Goal: Register for event/course

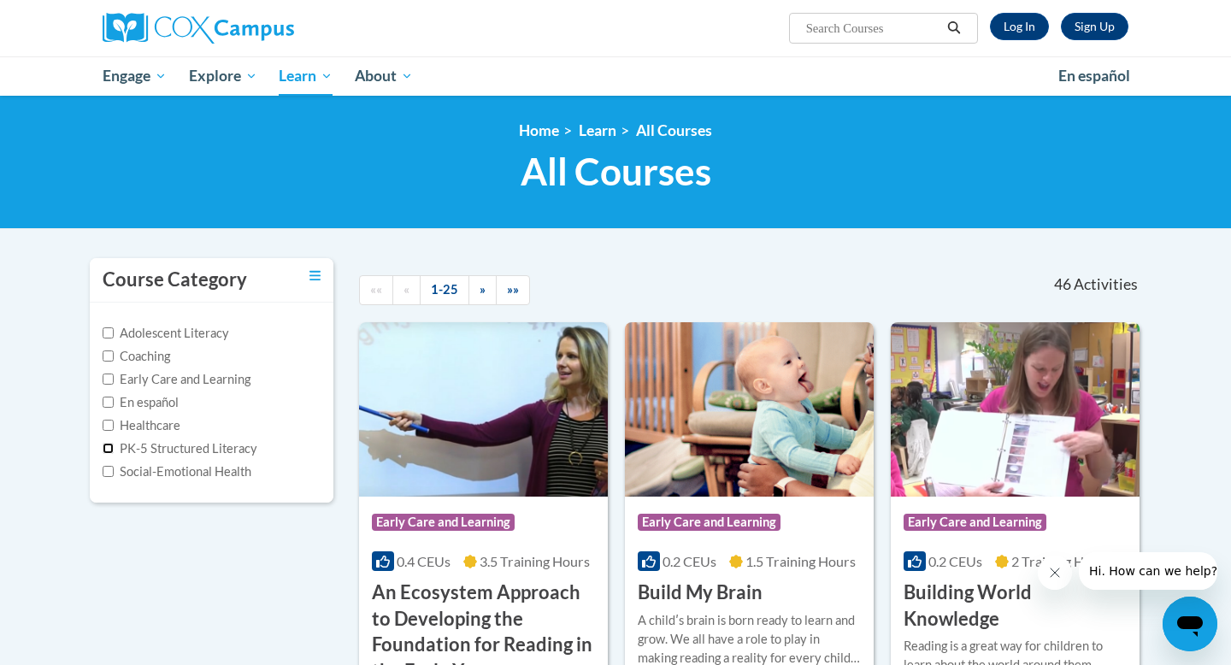
click at [112, 445] on input "PK-5 Structured Literacy" at bounding box center [108, 448] width 11 height 11
checkbox input "true"
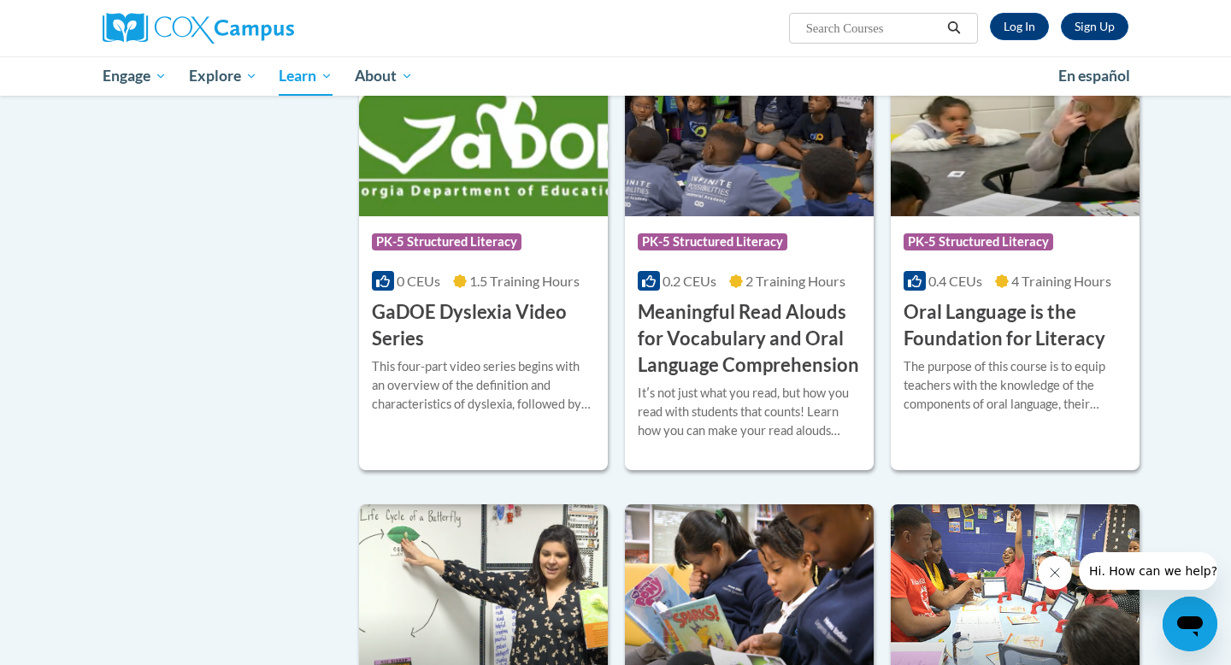
scroll to position [708, 0]
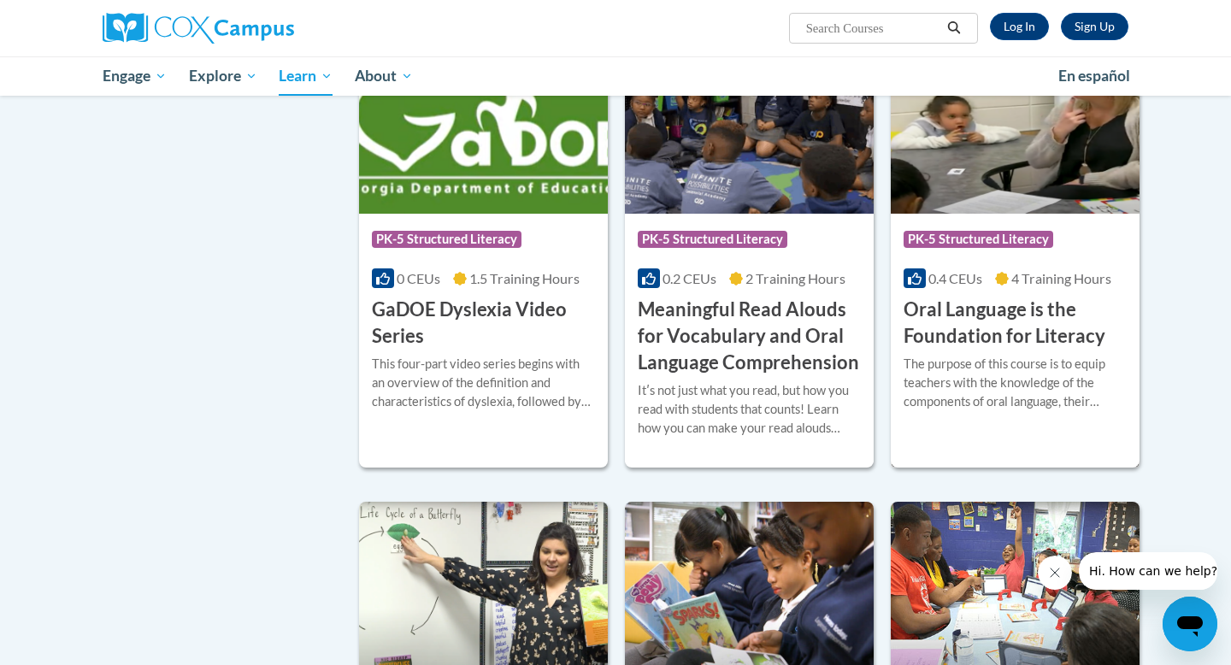
click at [1009, 308] on h3 "Oral Language is the Foundation for Literacy" at bounding box center [1015, 323] width 223 height 53
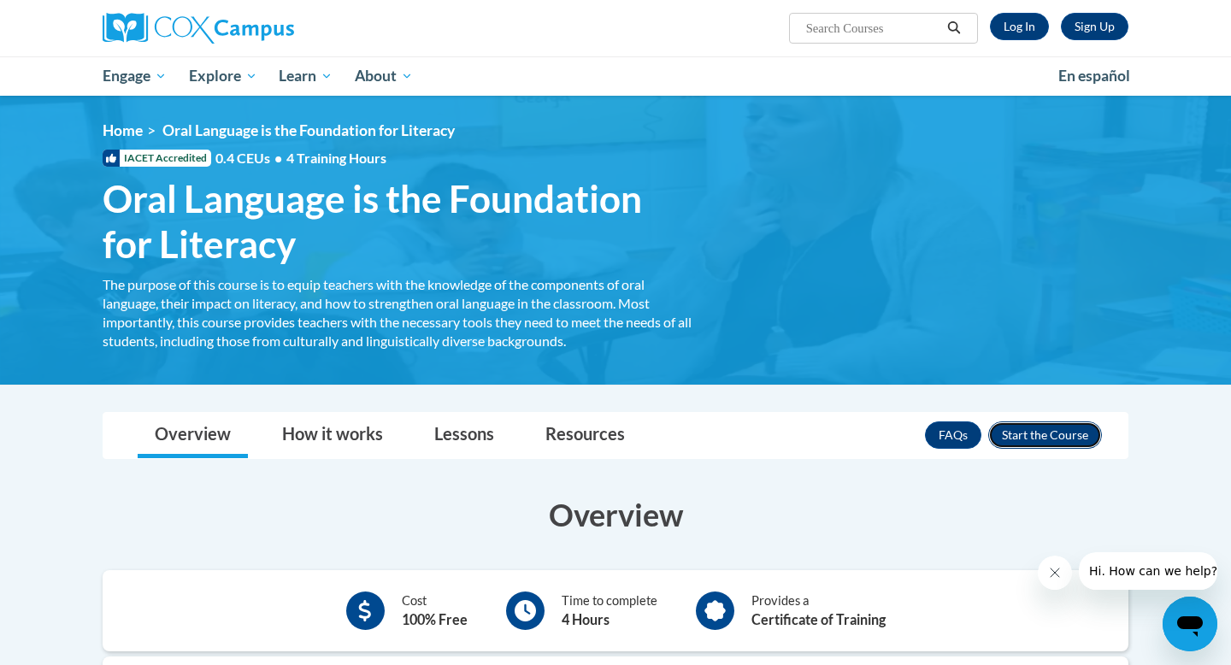
click at [1051, 434] on button "Enroll" at bounding box center [1045, 434] width 114 height 27
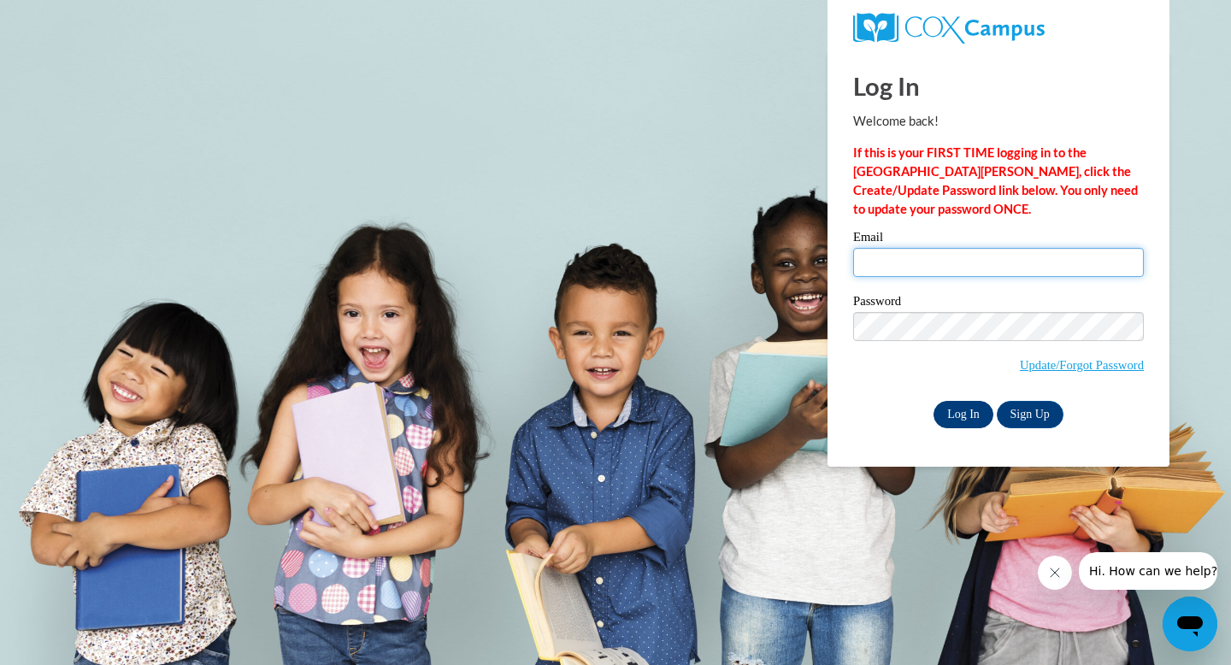
type input "lara.mangieri@k12.hi.us"
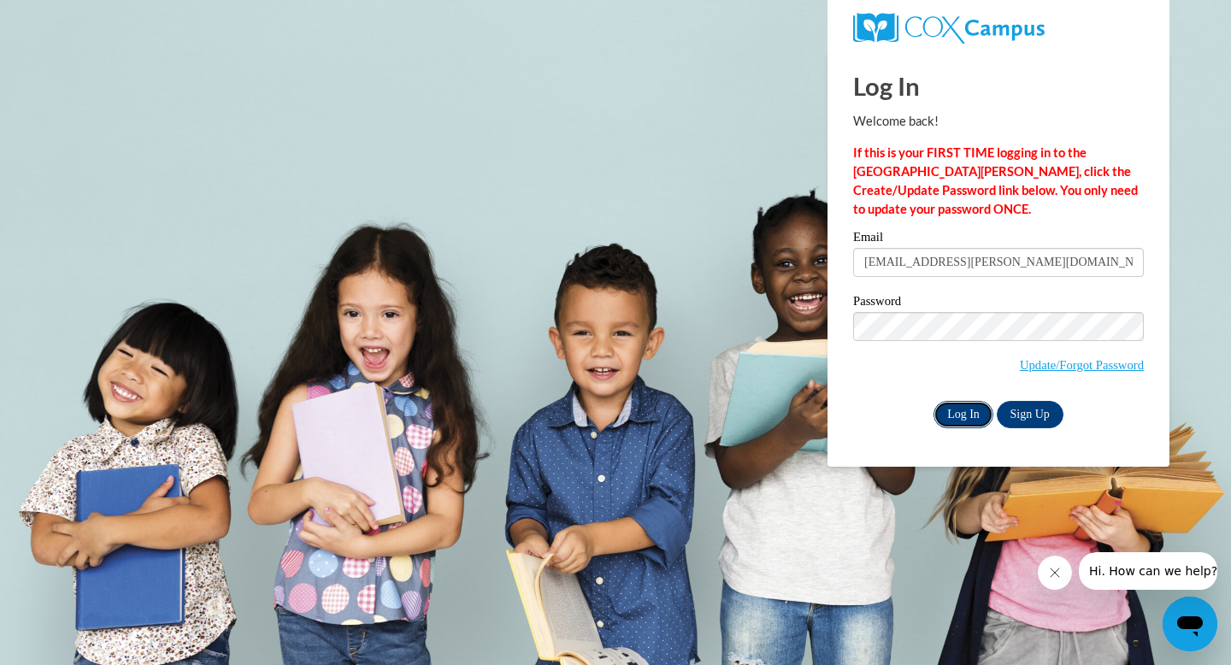
click at [957, 414] on input "Log In" at bounding box center [964, 414] width 60 height 27
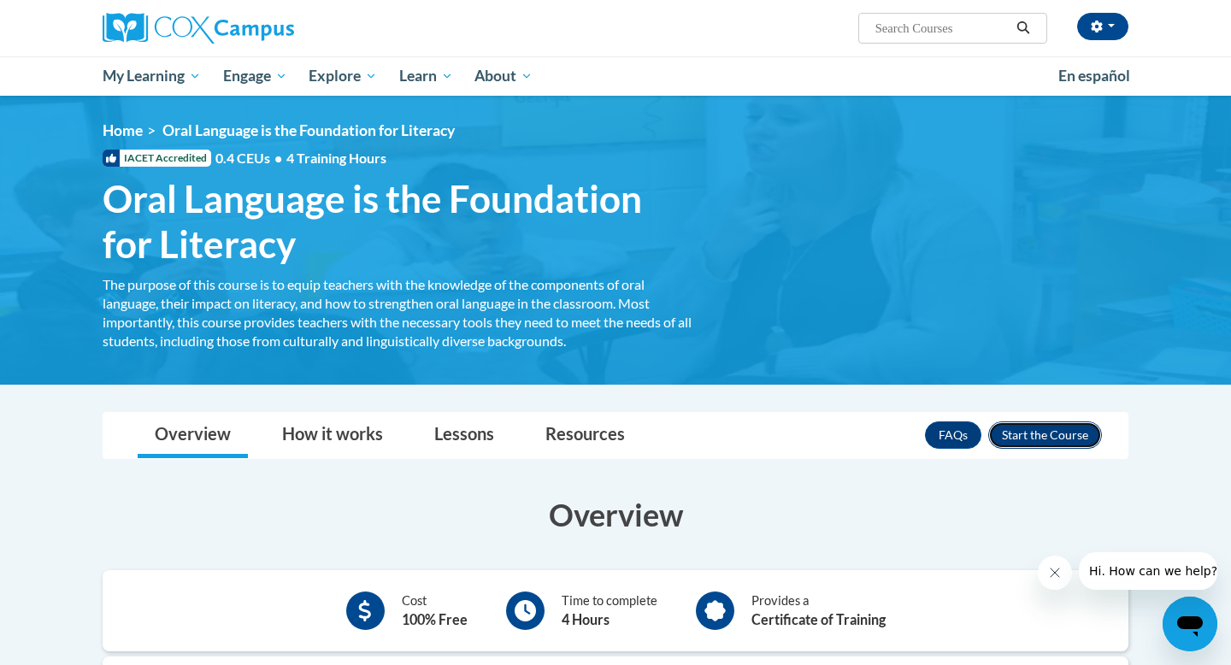
click at [1021, 429] on button "Enroll" at bounding box center [1045, 434] width 114 height 27
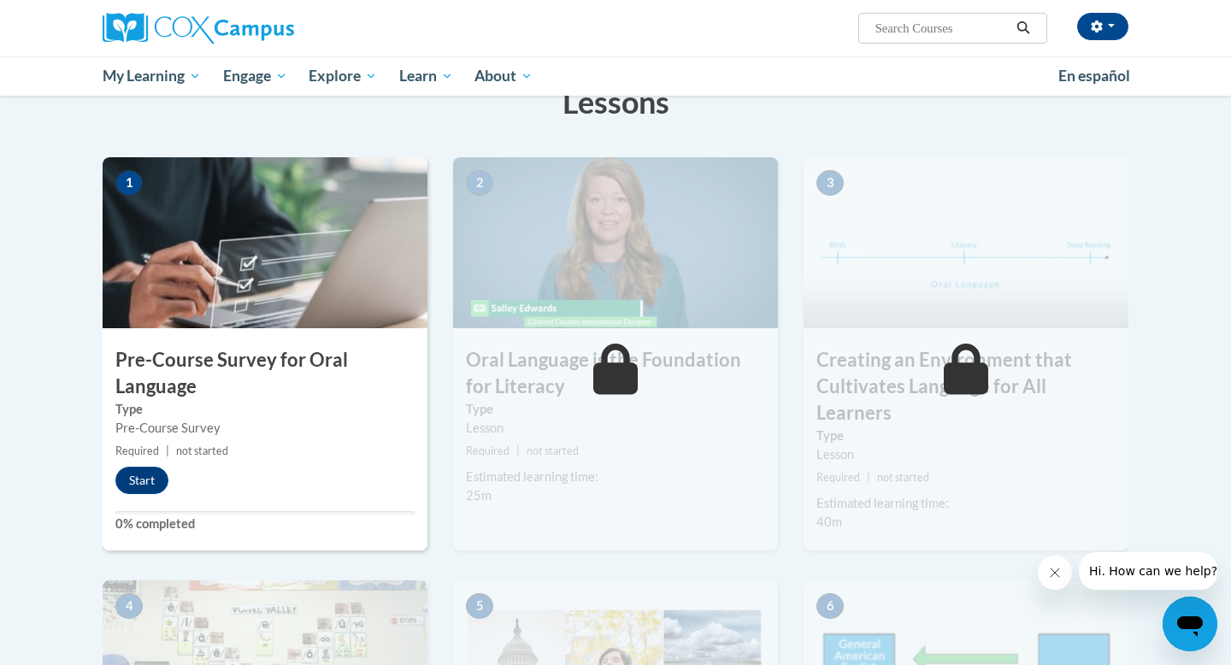
scroll to position [291, 0]
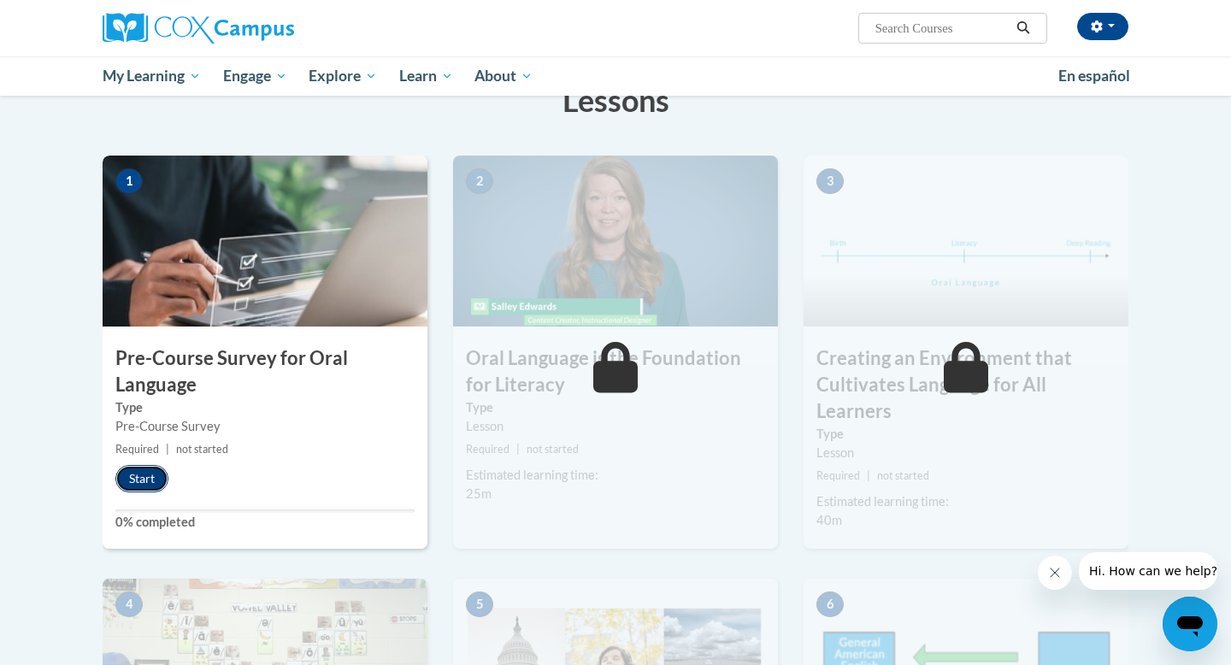
click at [140, 481] on button "Start" at bounding box center [141, 478] width 53 height 27
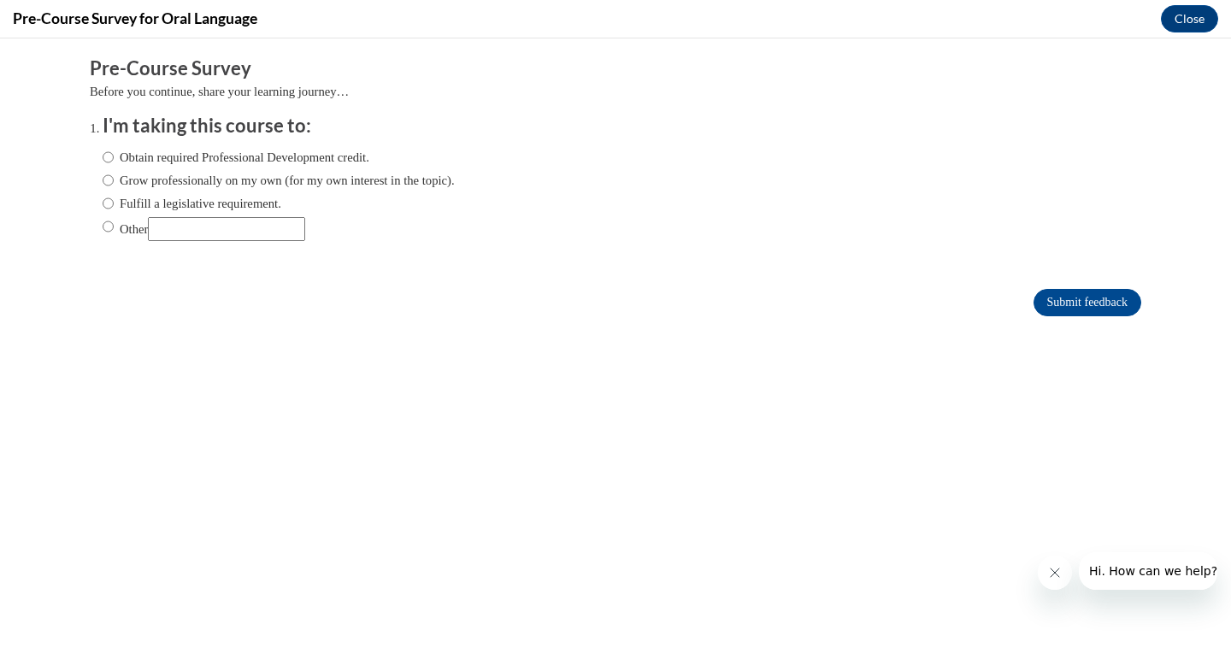
scroll to position [0, 0]
click at [108, 205] on input "Fulfill a legislative requirement." at bounding box center [108, 203] width 11 height 19
radio input "true"
click at [107, 179] on input "Grow professionally on my own (for my own interest in the topic)." at bounding box center [108, 180] width 11 height 19
radio input "true"
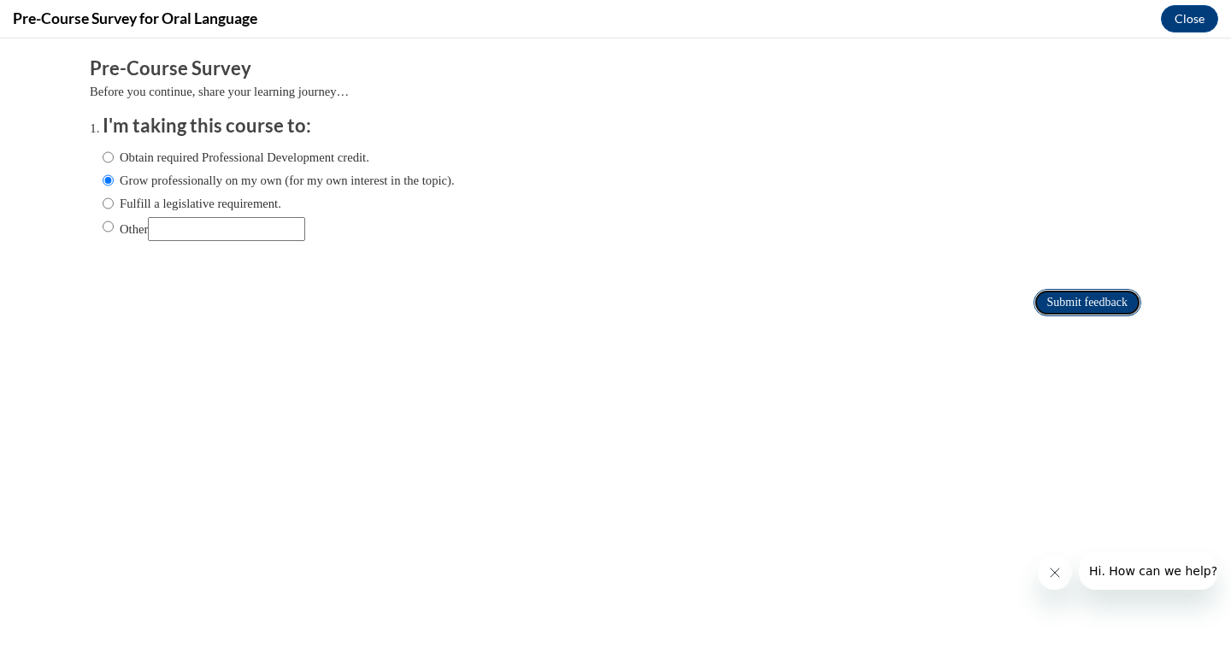
click at [1071, 301] on input "Submit feedback" at bounding box center [1088, 302] width 108 height 27
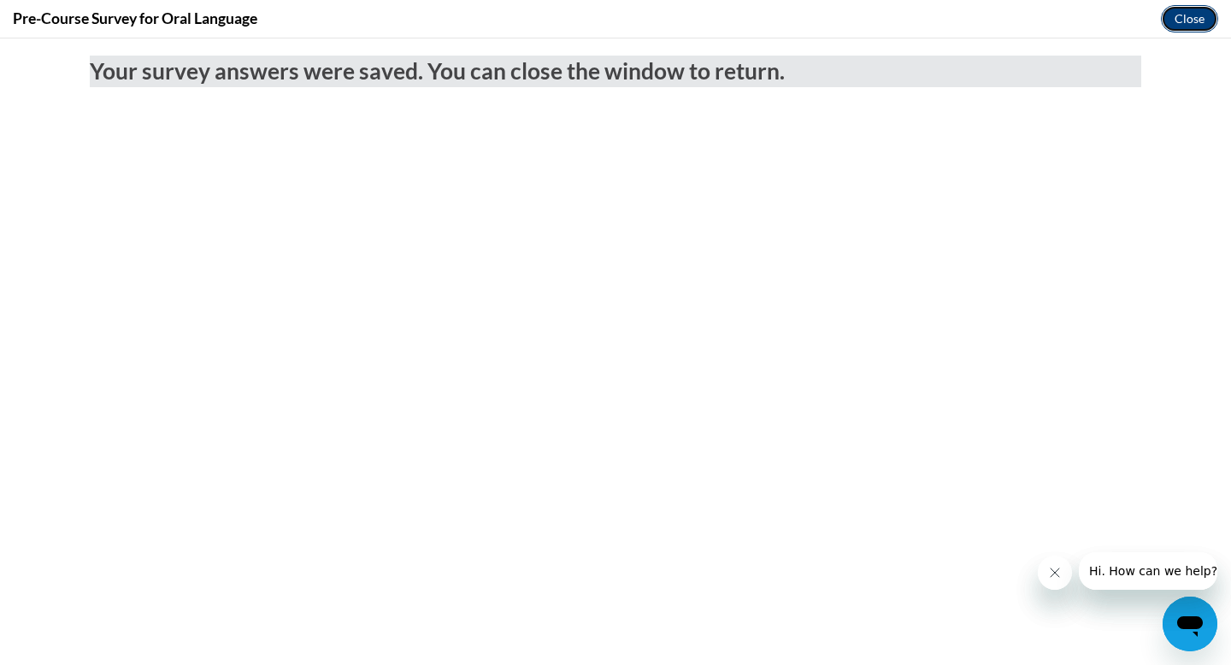
click at [1177, 15] on button "Close" at bounding box center [1189, 18] width 57 height 27
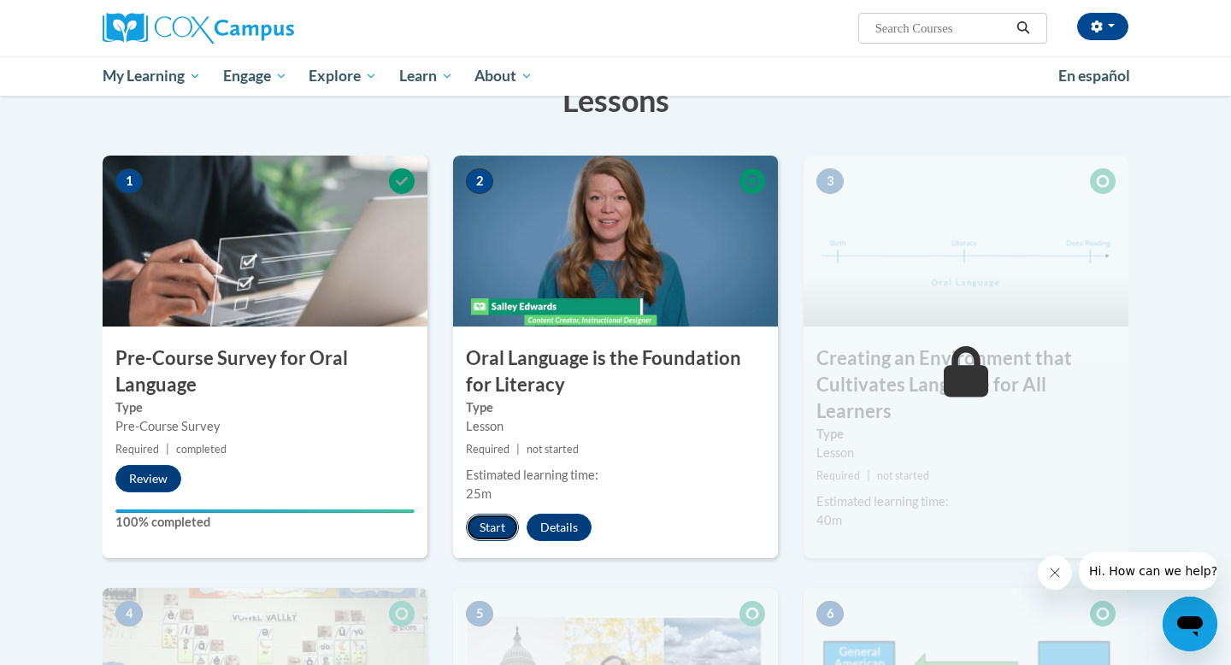
click at [498, 527] on button "Start" at bounding box center [492, 527] width 53 height 27
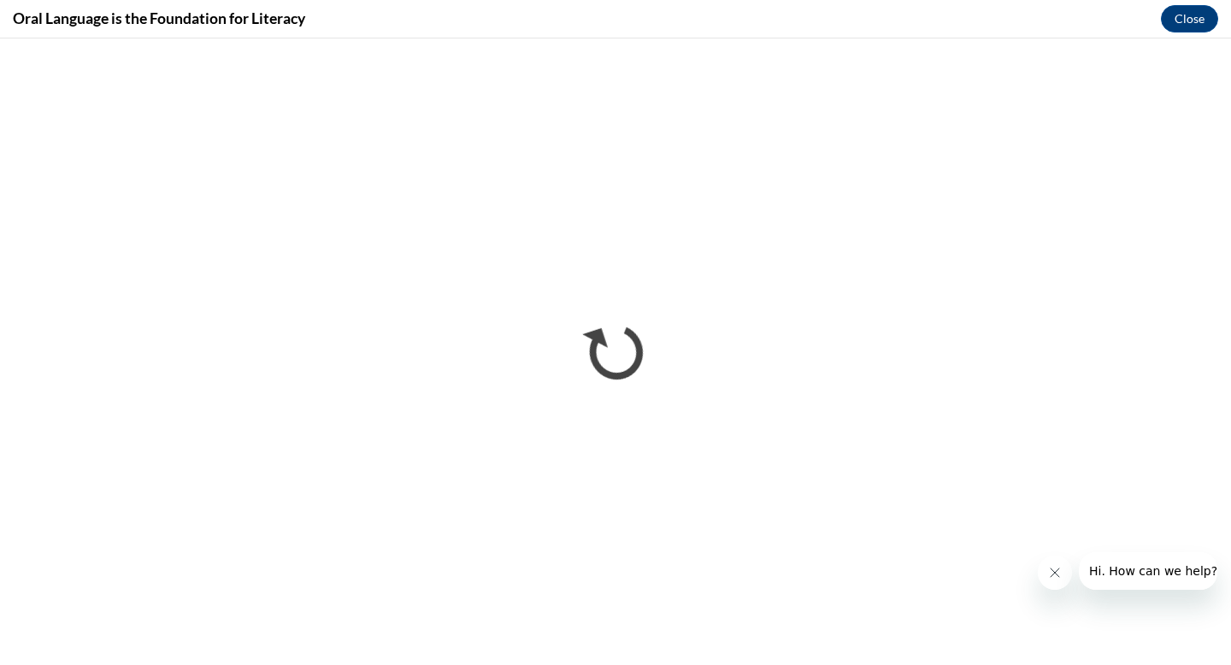
click at [1050, 571] on icon "Close message from company" at bounding box center [1055, 573] width 14 height 14
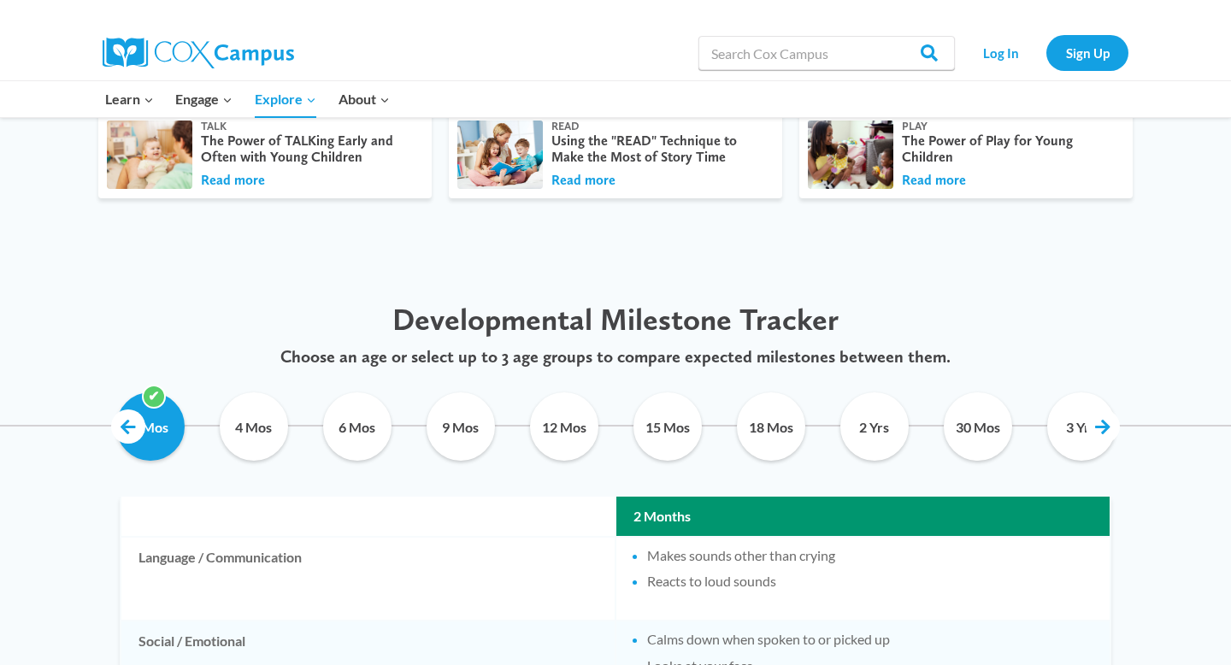
scroll to position [674, 0]
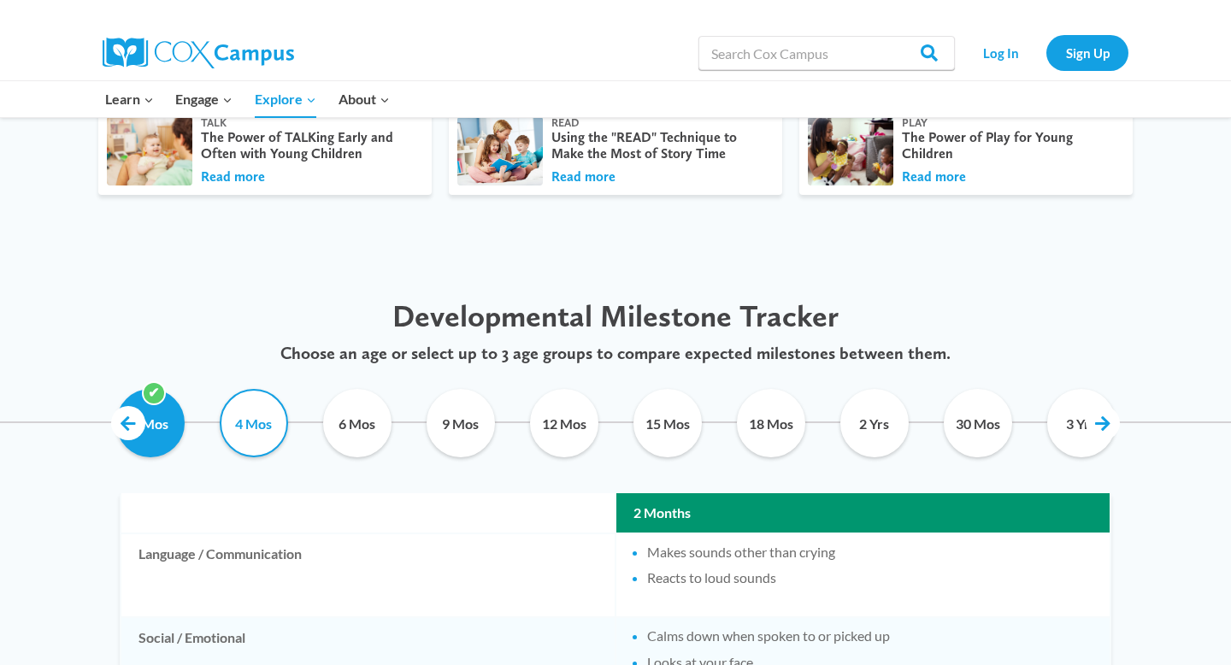
click at [260, 415] on input "4 Mos" at bounding box center [254, 423] width 78 height 68
checkbox input "true"
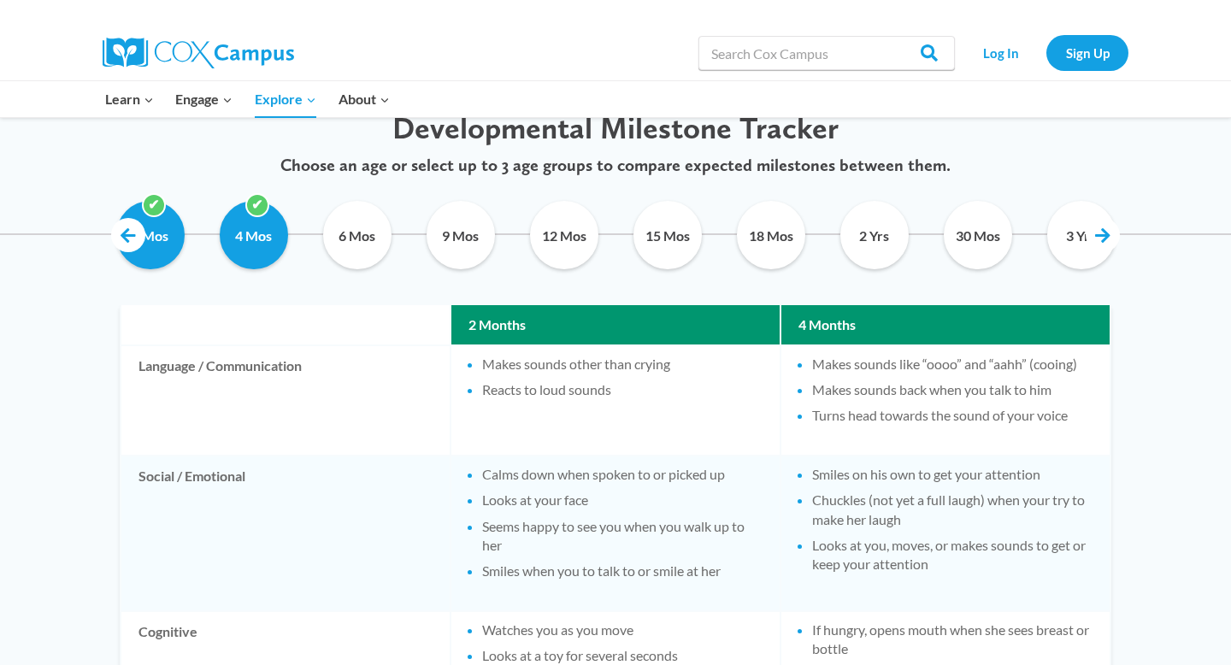
scroll to position [872, 0]
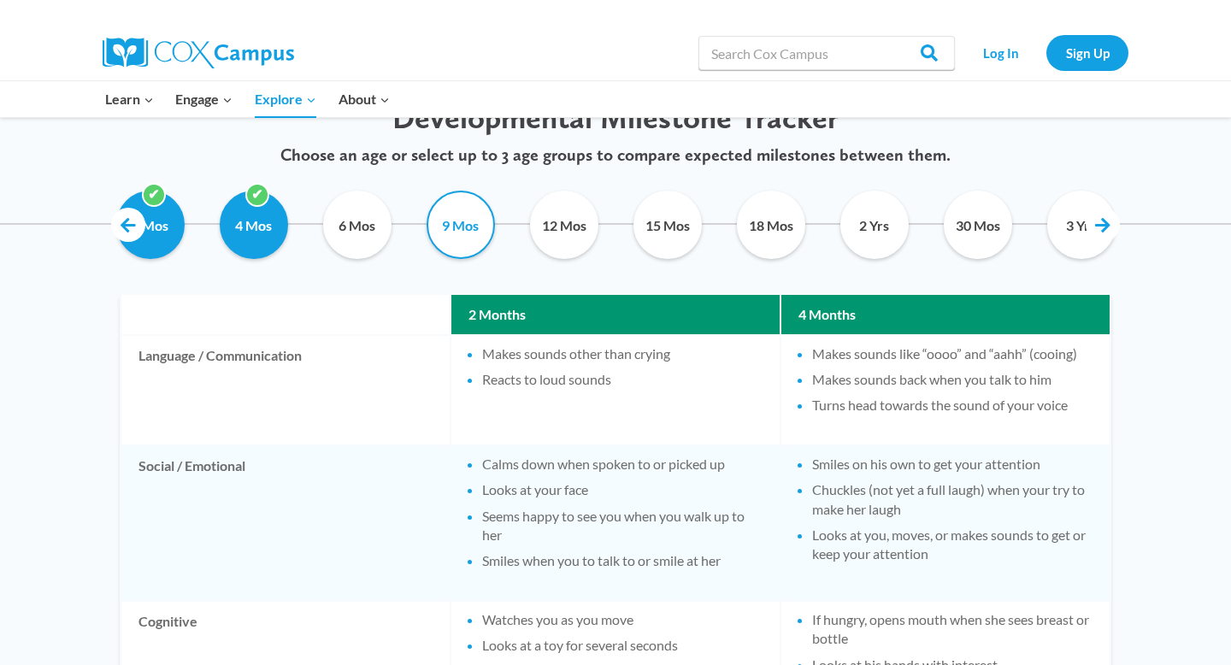
click at [471, 236] on input "9 Mos" at bounding box center [460, 225] width 78 height 68
checkbox input "true"
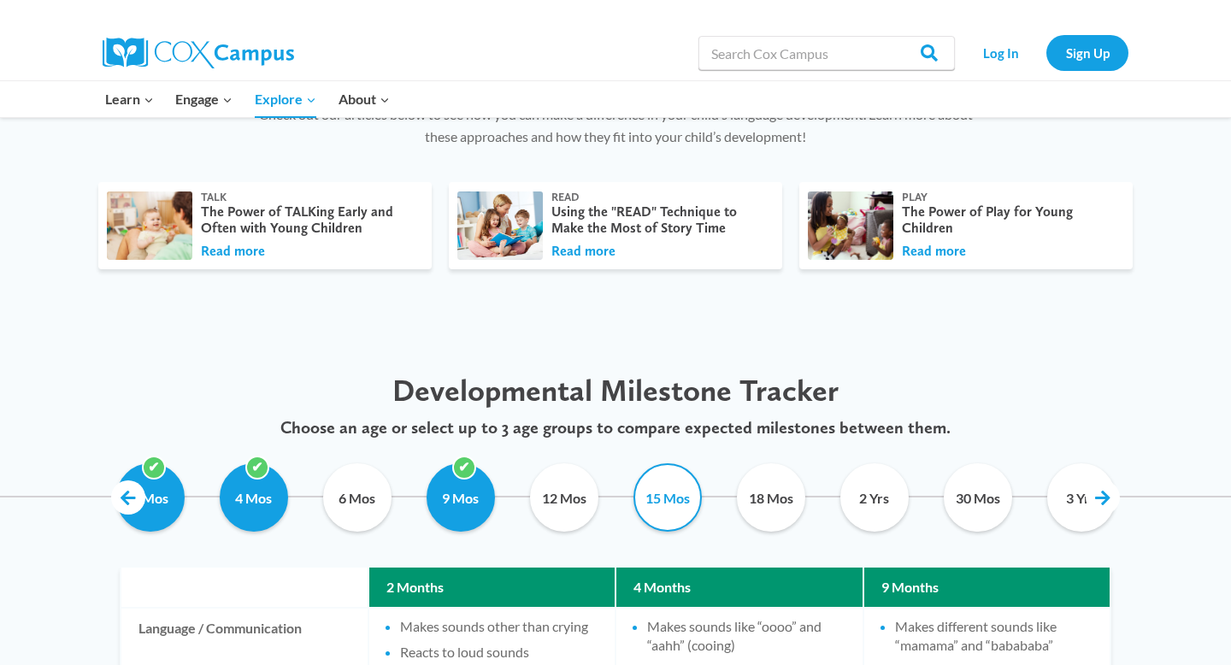
scroll to position [610, 0]
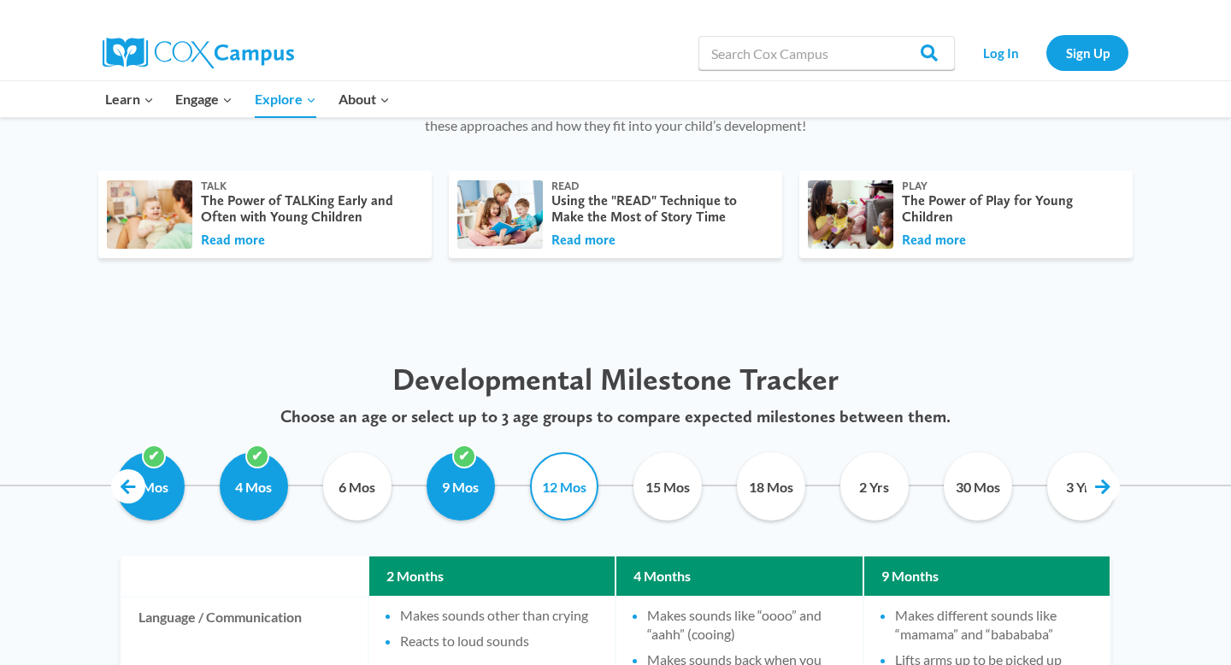
click at [577, 474] on input "12 Mos" at bounding box center [564, 486] width 78 height 68
click at [556, 479] on input "12 Mos" at bounding box center [564, 486] width 78 height 68
checkbox input "false"
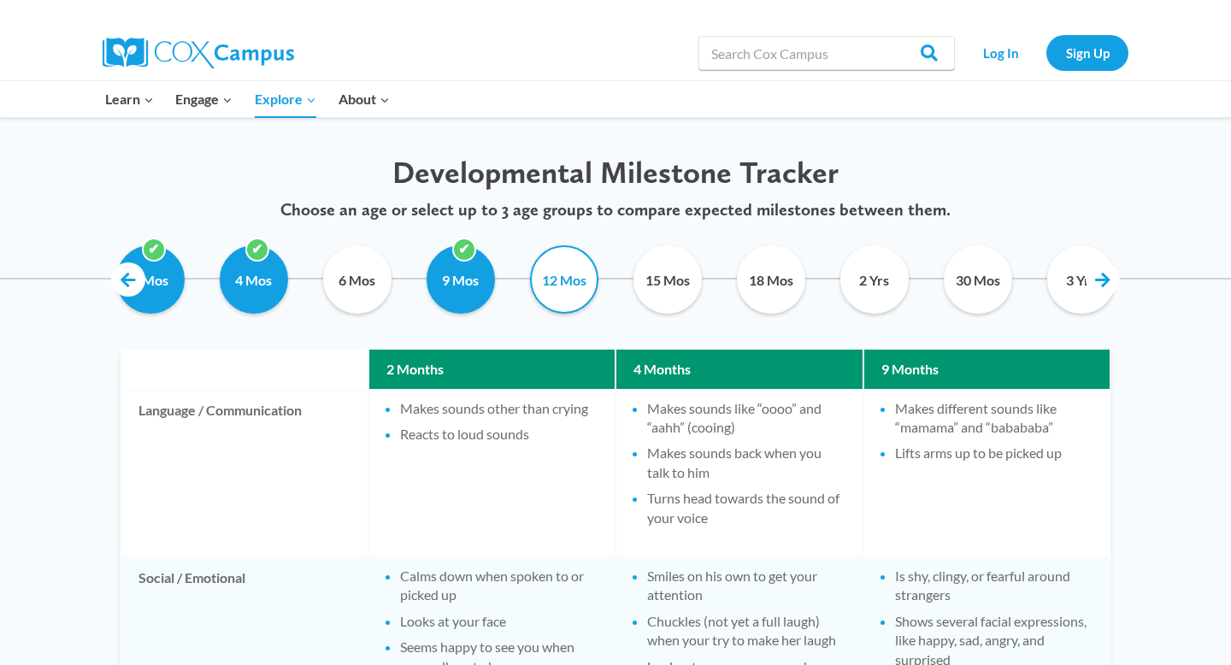
scroll to position [807, 0]
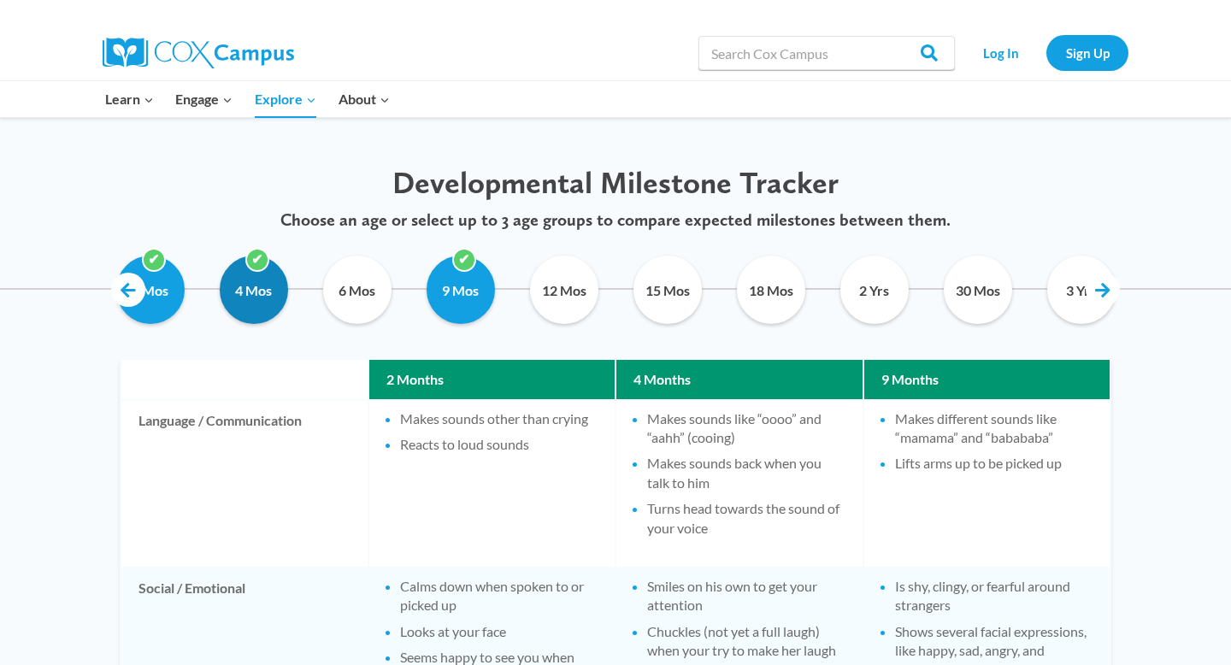
click at [266, 295] on input "4 Mos" at bounding box center [254, 290] width 78 height 68
checkbox input "false"
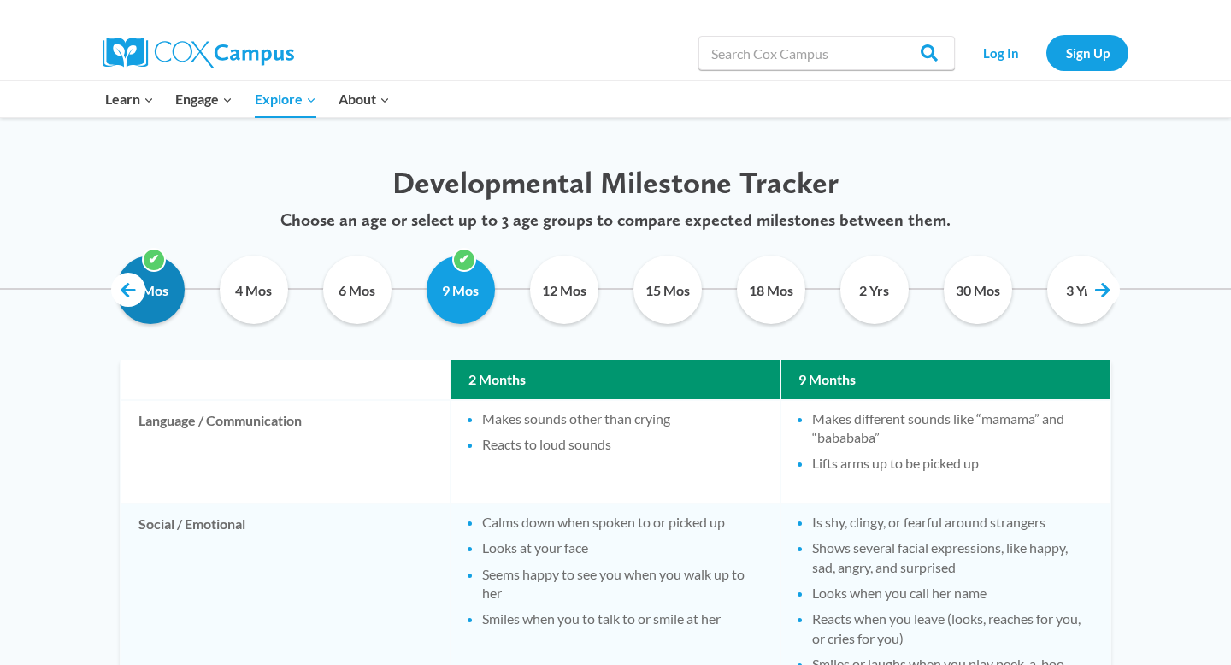
click at [164, 285] on input "2 Mos" at bounding box center [150, 290] width 78 height 68
checkbox input "false"
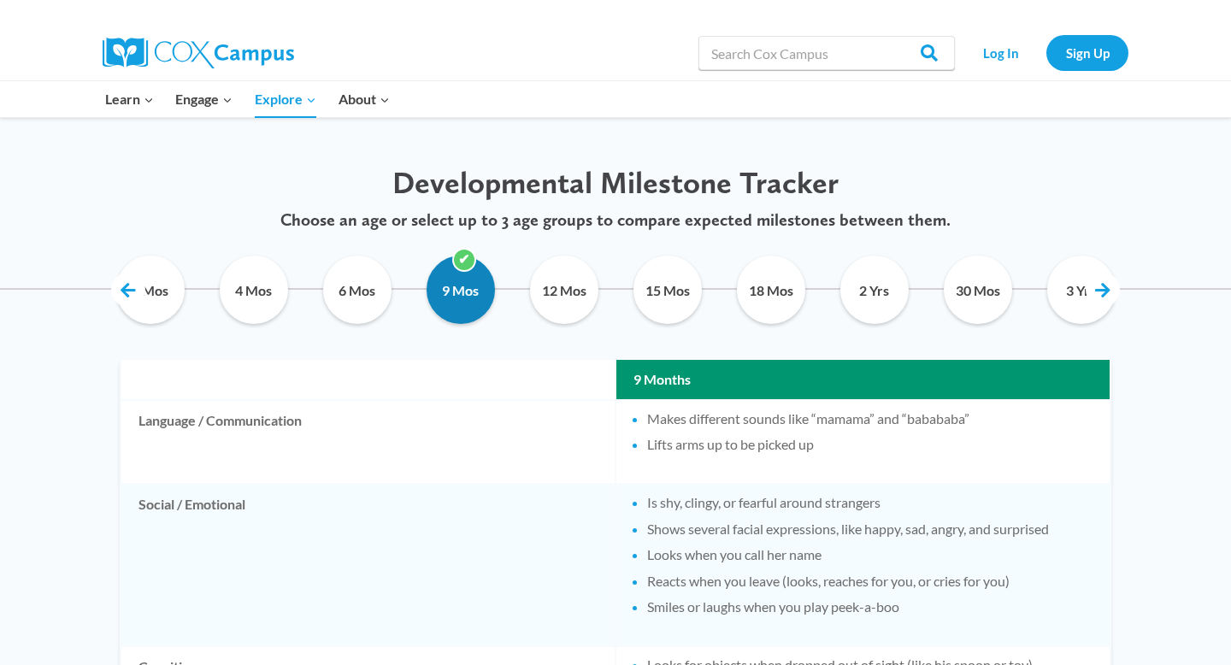
click at [464, 298] on input "9 Mos" at bounding box center [460, 290] width 78 height 68
click at [458, 287] on input "9 Mos" at bounding box center [460, 290] width 78 height 68
checkbox input "true"
click at [574, 291] on input "12 Mos" at bounding box center [564, 290] width 78 height 68
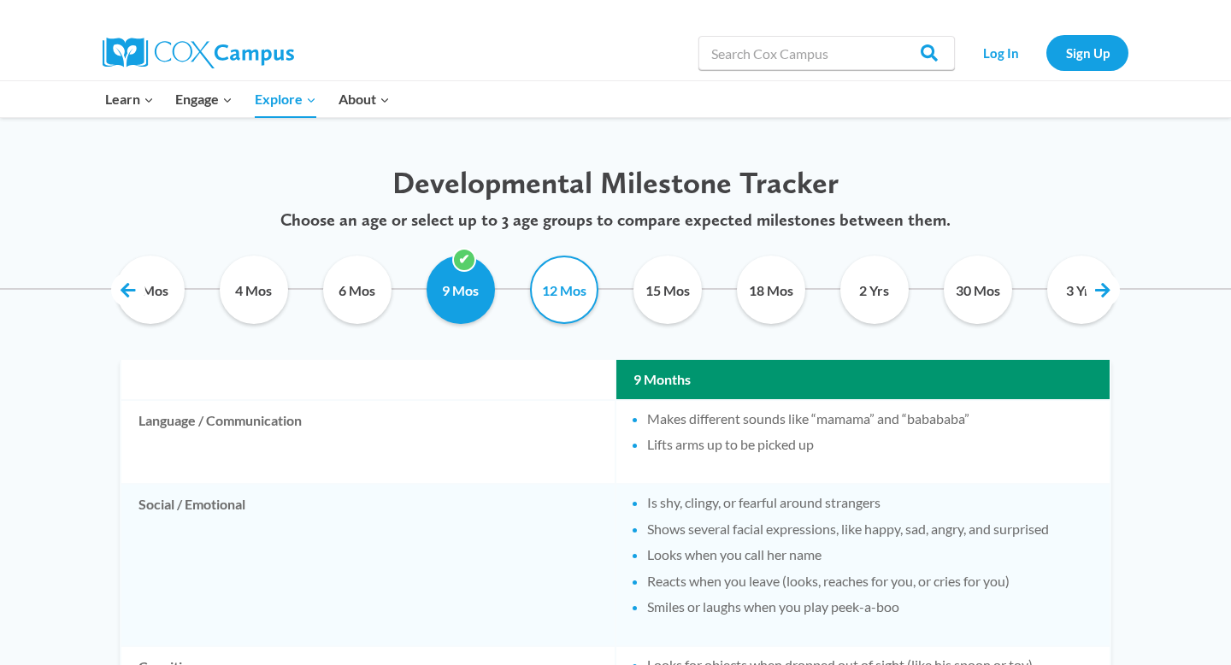
checkbox input "true"
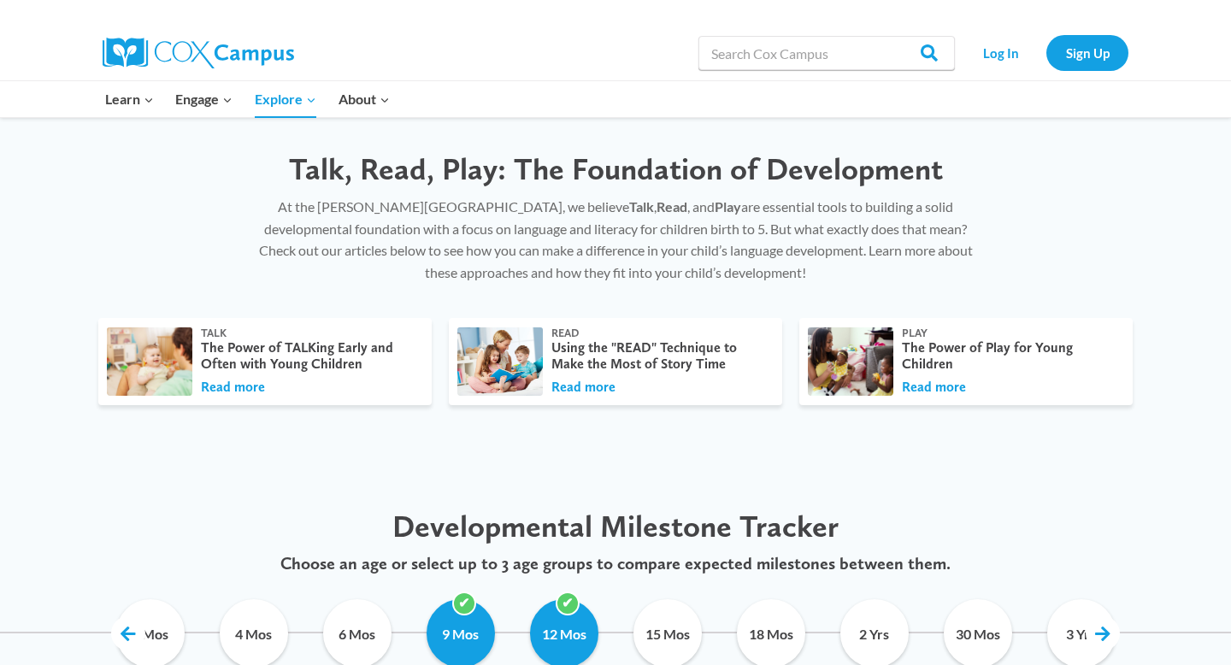
scroll to position [362, 0]
